Goal: Transaction & Acquisition: Purchase product/service

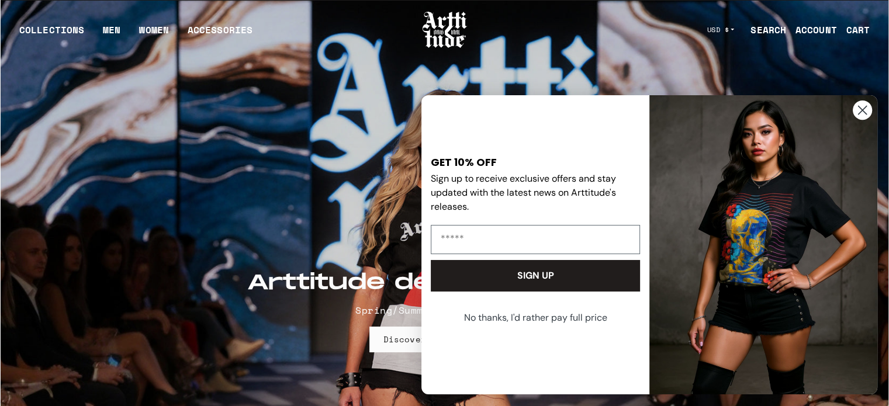
click at [861, 112] on circle "Close dialog" at bounding box center [862, 110] width 19 height 19
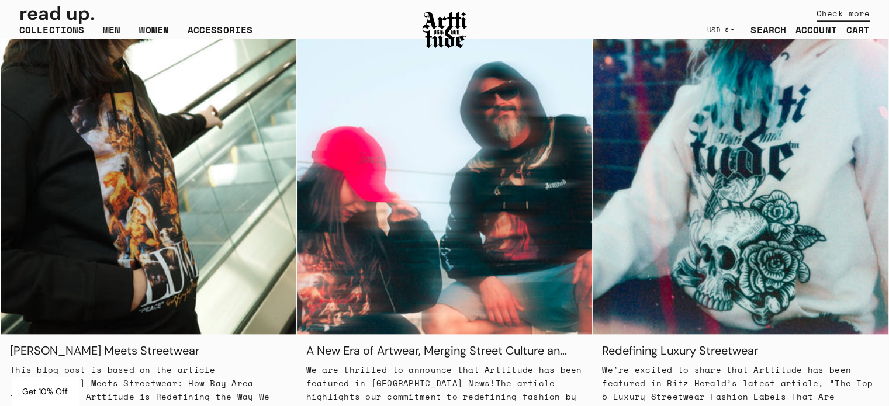
scroll to position [1058, 0]
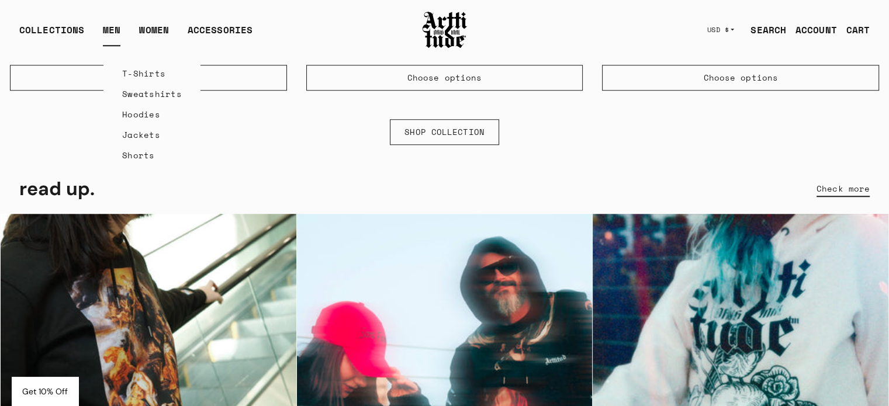
click at [111, 25] on link "MEN" at bounding box center [112, 34] width 18 height 23
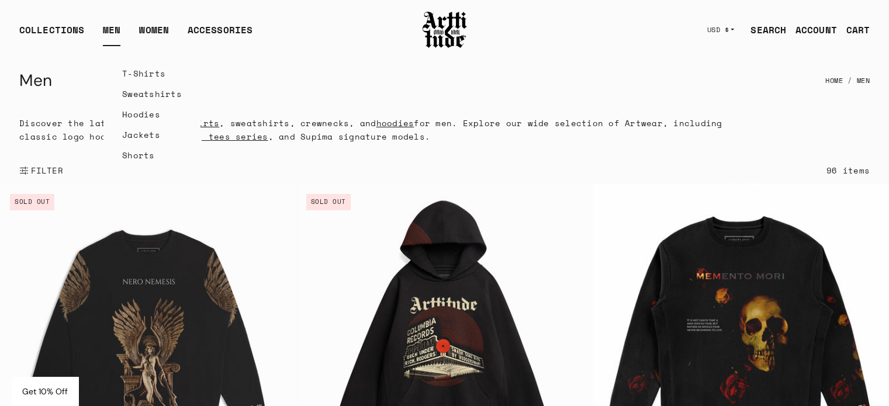
click at [133, 115] on link "Hoodies" at bounding box center [152, 114] width 60 height 20
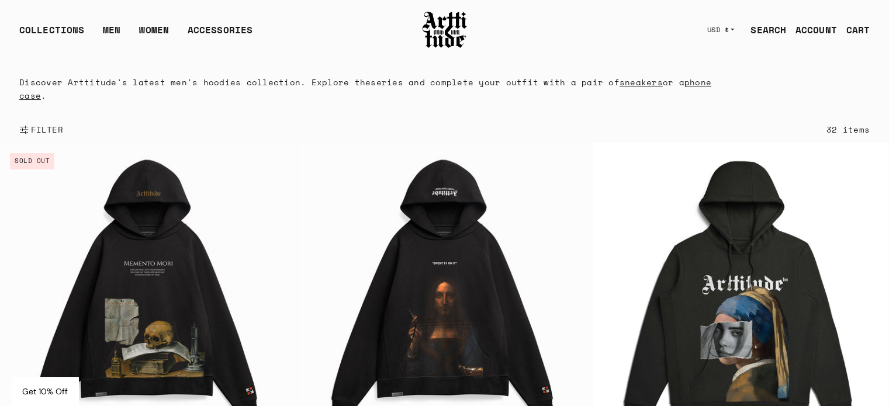
scroll to position [176, 0]
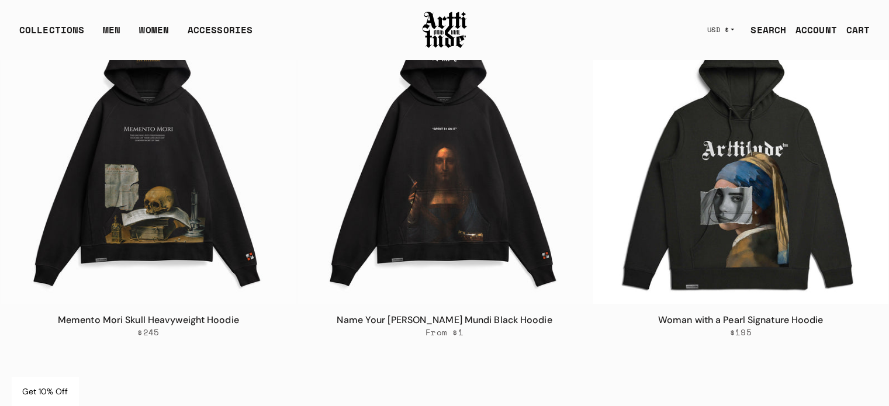
click at [426, 321] on link "Name Your Price Salvator Mundi Black Hoodie" at bounding box center [444, 320] width 215 height 12
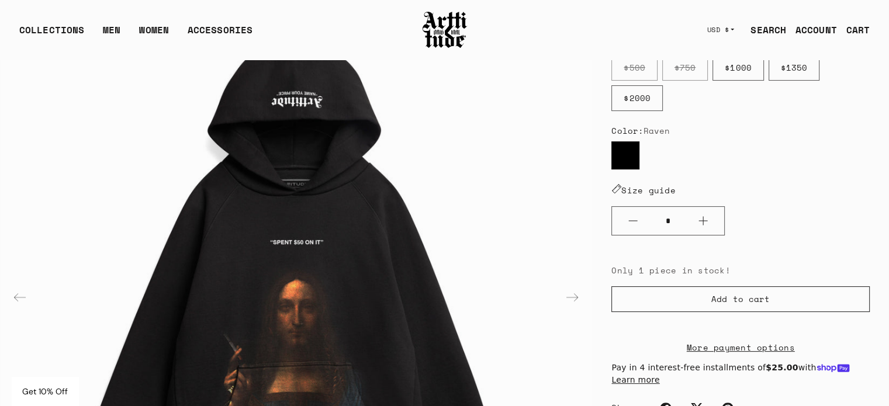
scroll to position [176, 0]
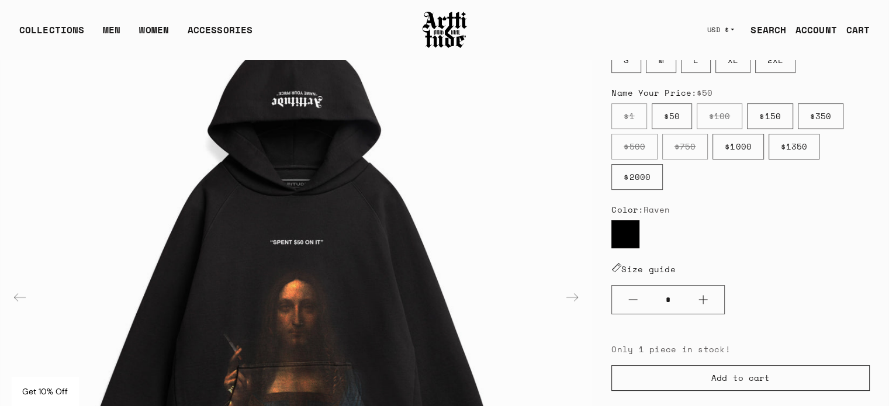
click at [767, 120] on label "$150" at bounding box center [770, 117] width 46 height 26
click at [665, 109] on label "$50" at bounding box center [672, 117] width 40 height 26
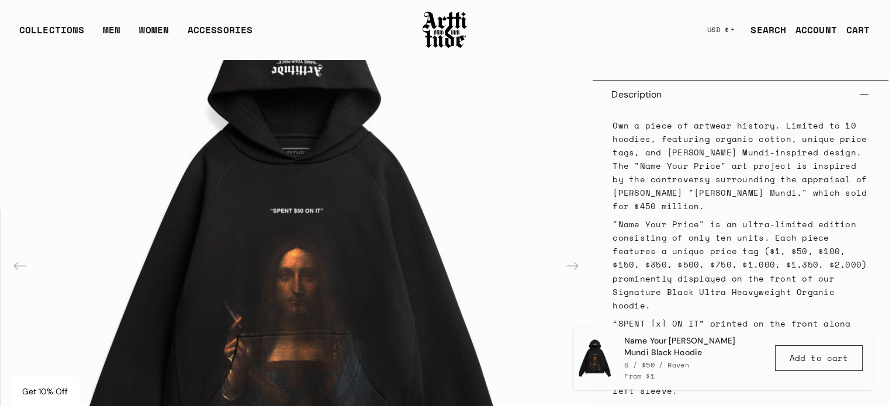
scroll to position [819, 0]
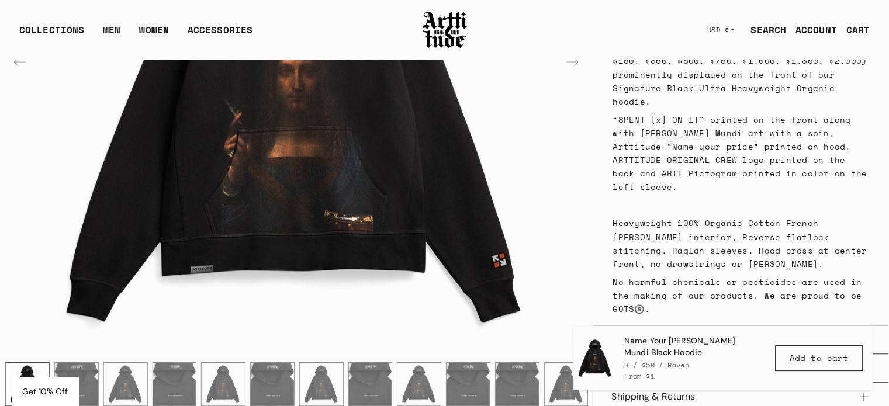
click at [85, 368] on img "3 / 14" at bounding box center [76, 384] width 43 height 43
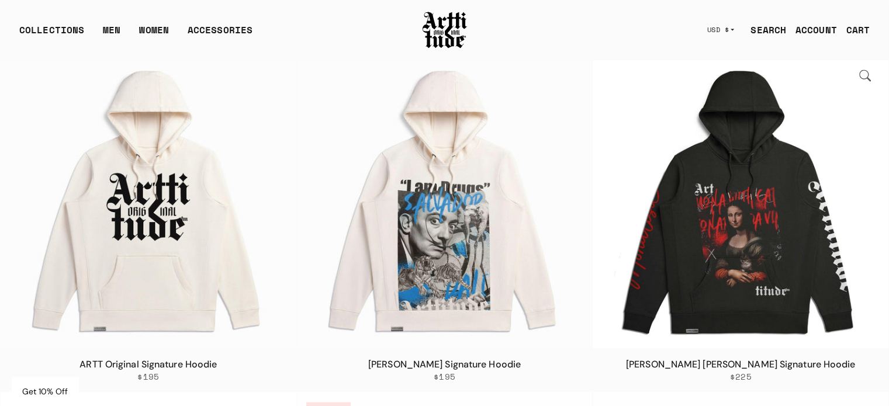
scroll to position [2164, 0]
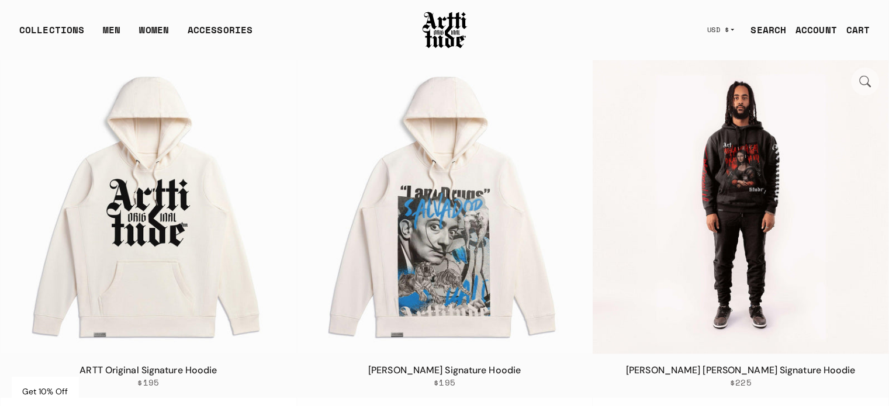
click at [750, 194] on img at bounding box center [741, 206] width 296 height 296
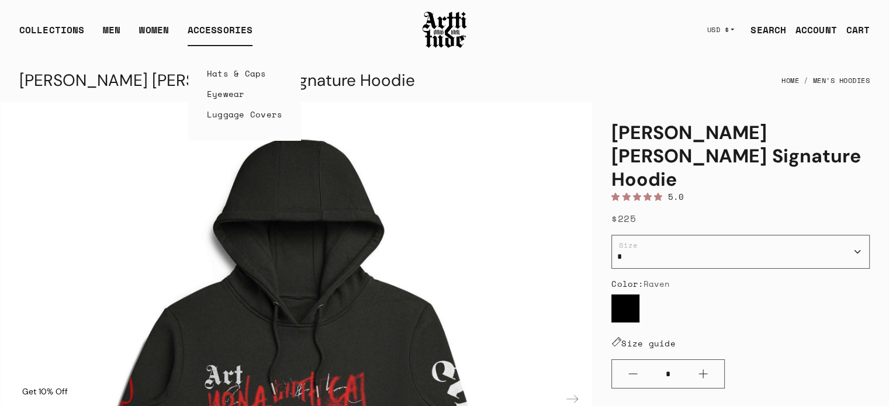
click at [225, 29] on div "ACCESSORIES" at bounding box center [220, 34] width 65 height 23
click at [252, 77] on link "Hats & Caps" at bounding box center [245, 73] width 76 height 20
